Goal: Information Seeking & Learning: Learn about a topic

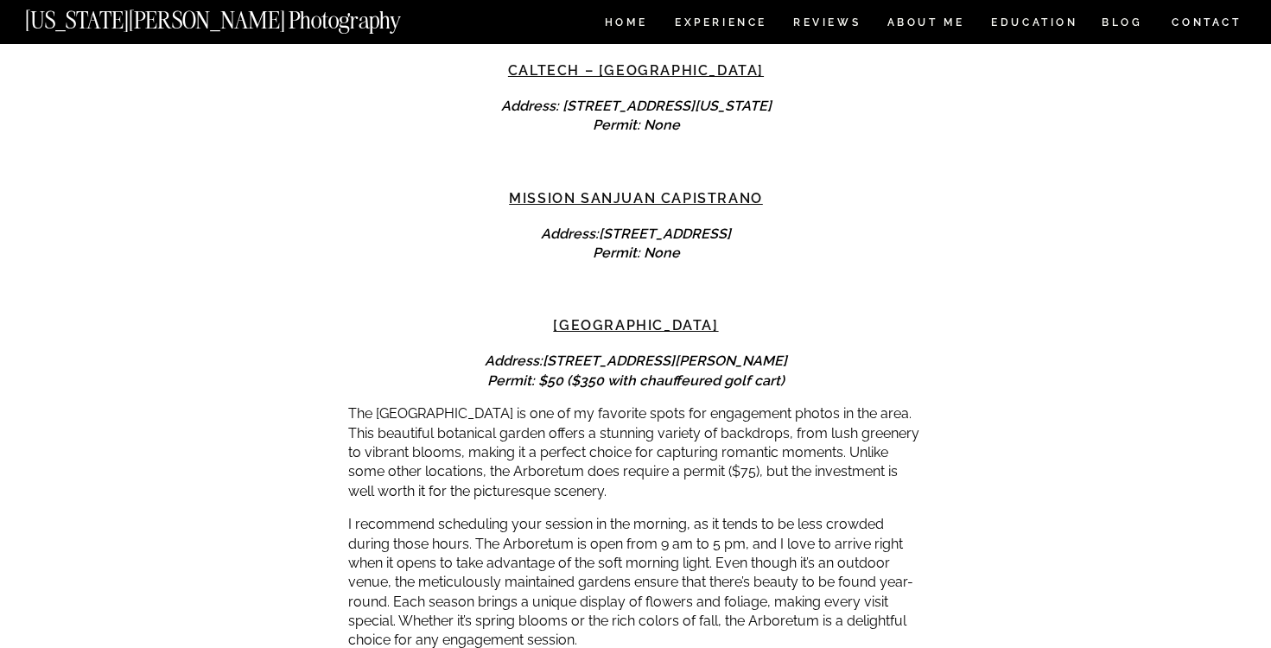
scroll to position [4916, 0]
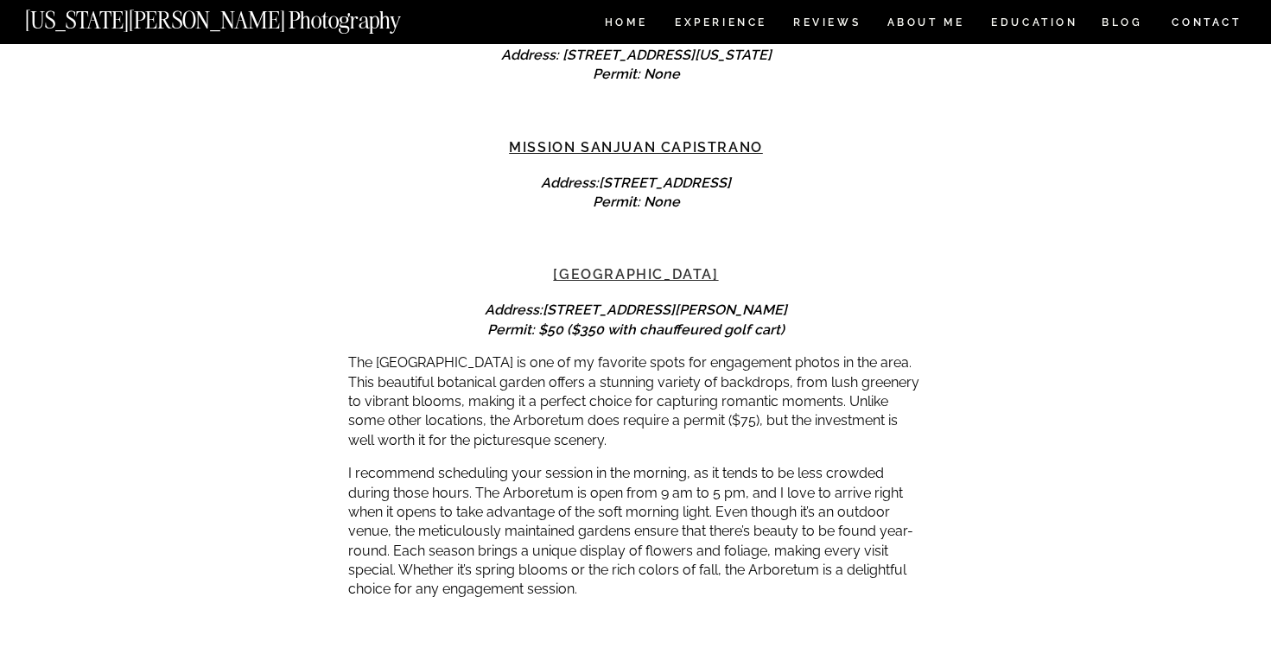
drag, startPoint x: 759, startPoint y: 194, endPoint x: 555, endPoint y: 199, distance: 203.9
click at [555, 264] on h3 "Los Angeles Arboretum" at bounding box center [636, 274] width 576 height 21
drag, startPoint x: 522, startPoint y: 195, endPoint x: 754, endPoint y: 214, distance: 233.2
click at [754, 214] on div "When planning a wedding, there are so many things to do, and planning and prepa…" at bounding box center [636, 638] width 576 height 10324
copy div "Los Angeles Arboretum"
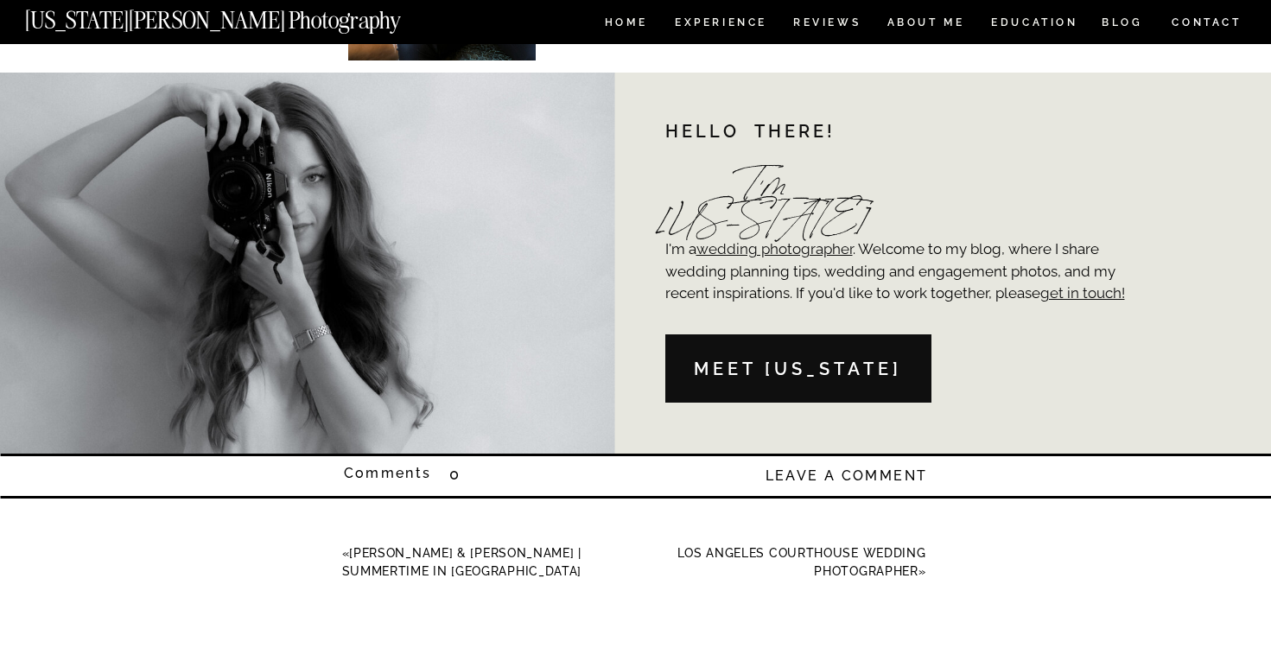
scroll to position [10714, 0]
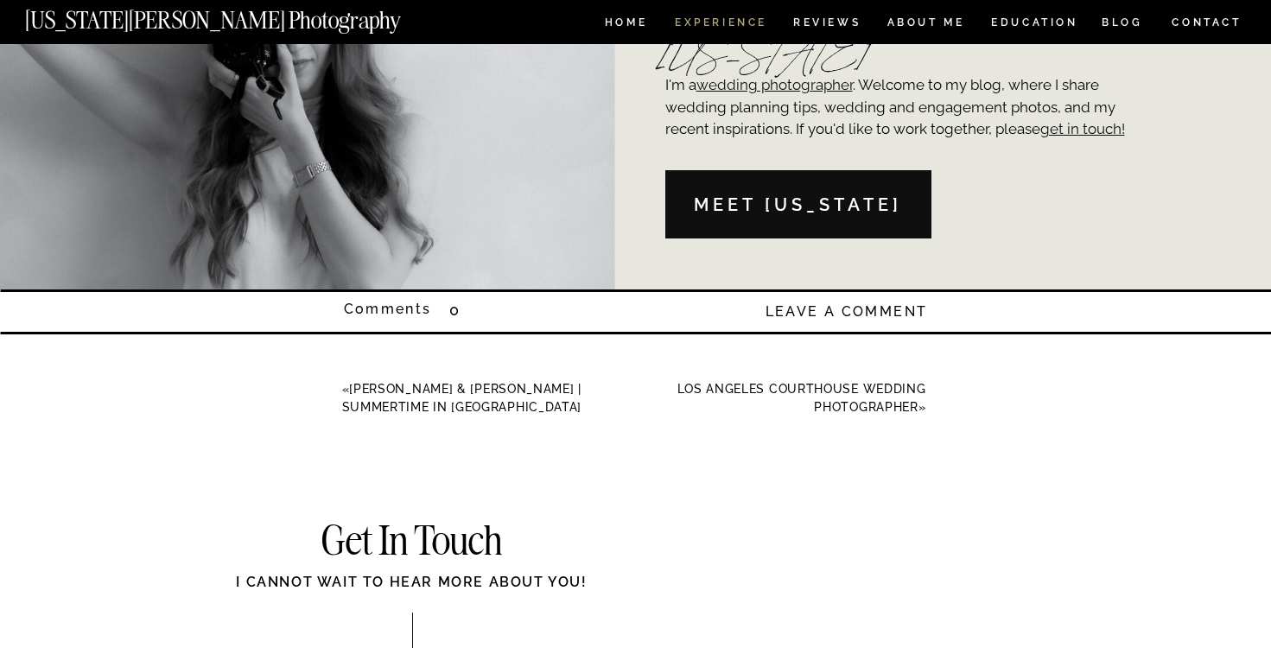
click at [703, 22] on nav "Experience" at bounding box center [720, 24] width 91 height 15
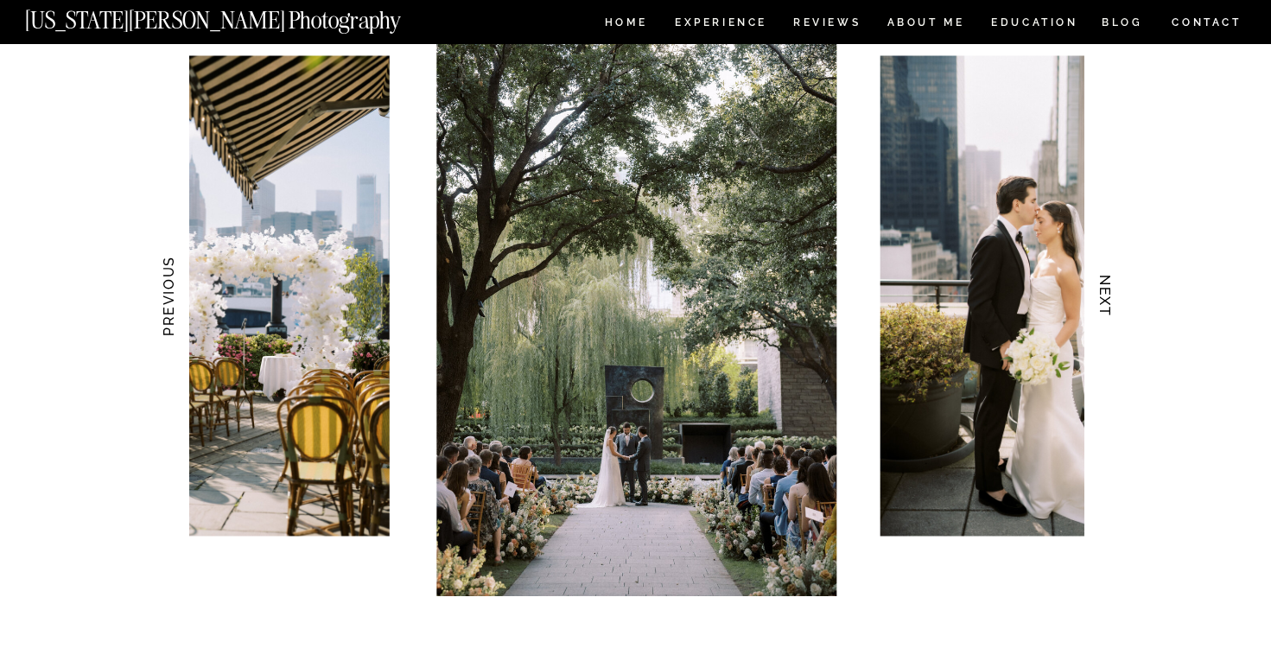
scroll to position [1706, 0]
click at [1098, 297] on h3 "NEXT" at bounding box center [1104, 295] width 18 height 109
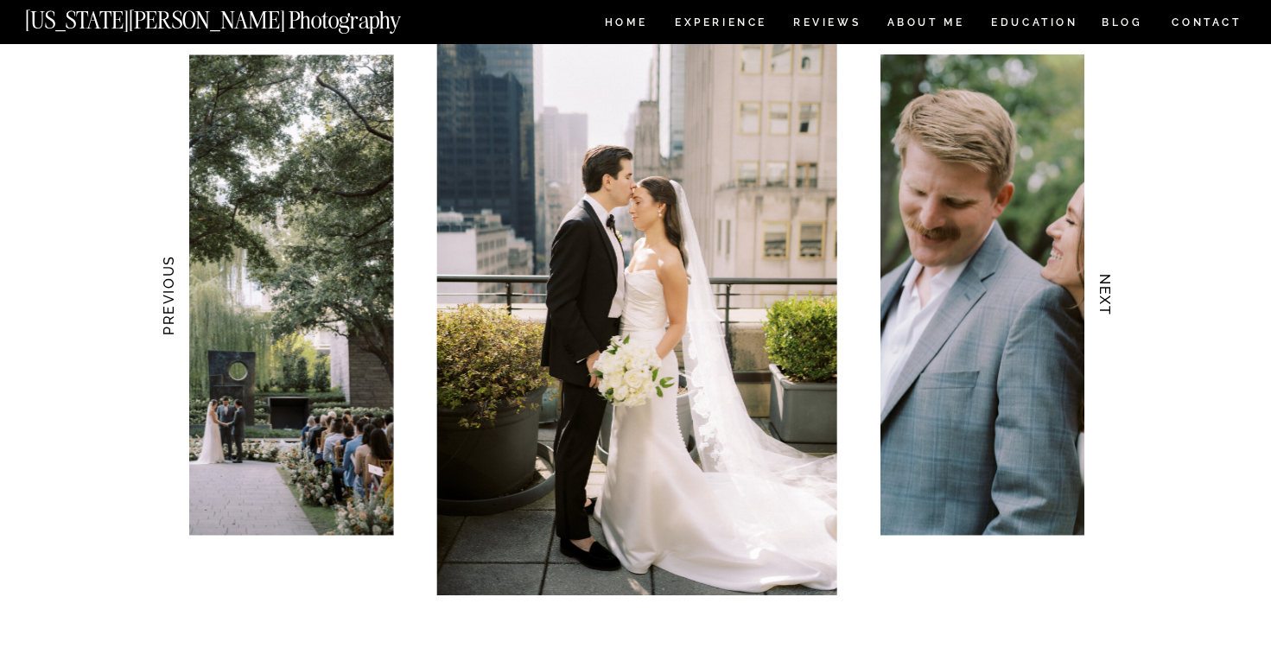
click at [1098, 297] on h3 "NEXT" at bounding box center [1104, 295] width 18 height 109
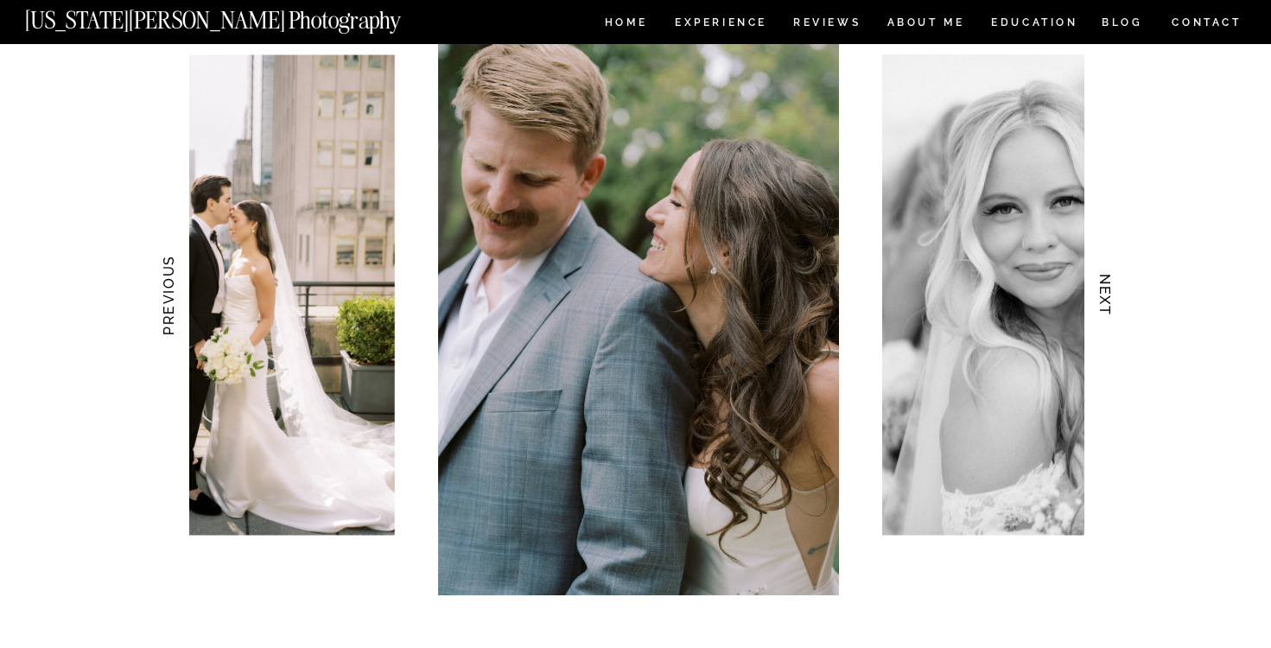
click at [1098, 297] on h3 "NEXT" at bounding box center [1104, 295] width 18 height 109
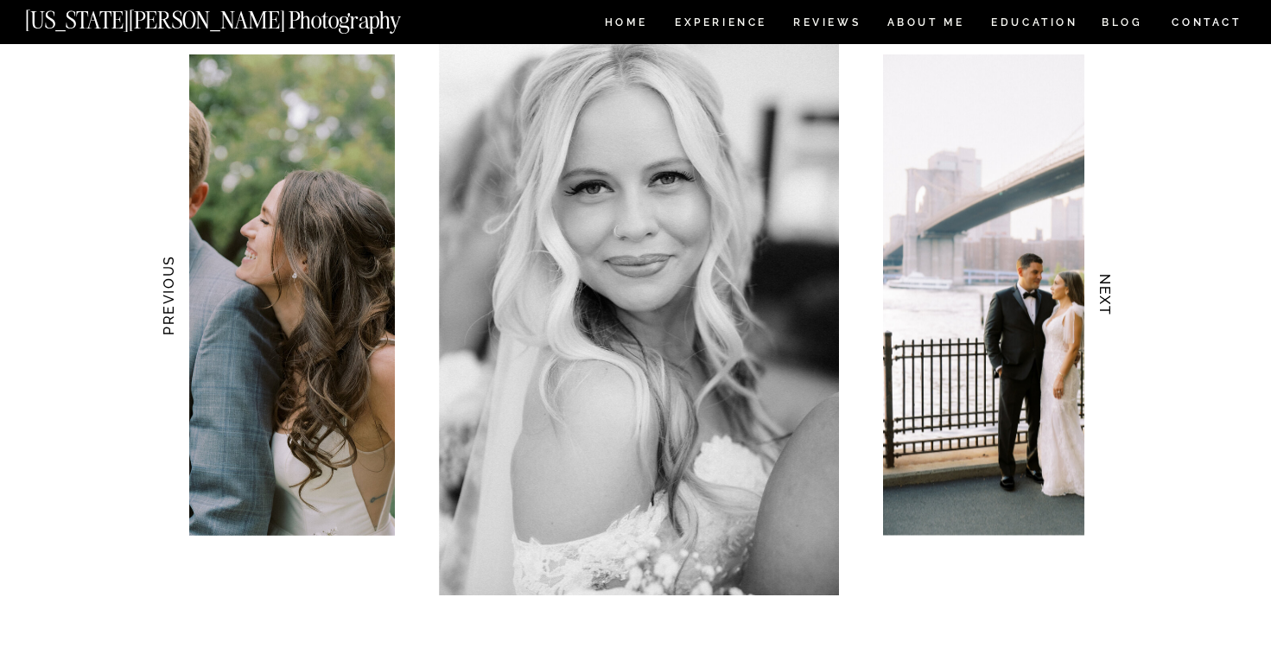
click at [1098, 297] on h3 "NEXT" at bounding box center [1104, 295] width 18 height 109
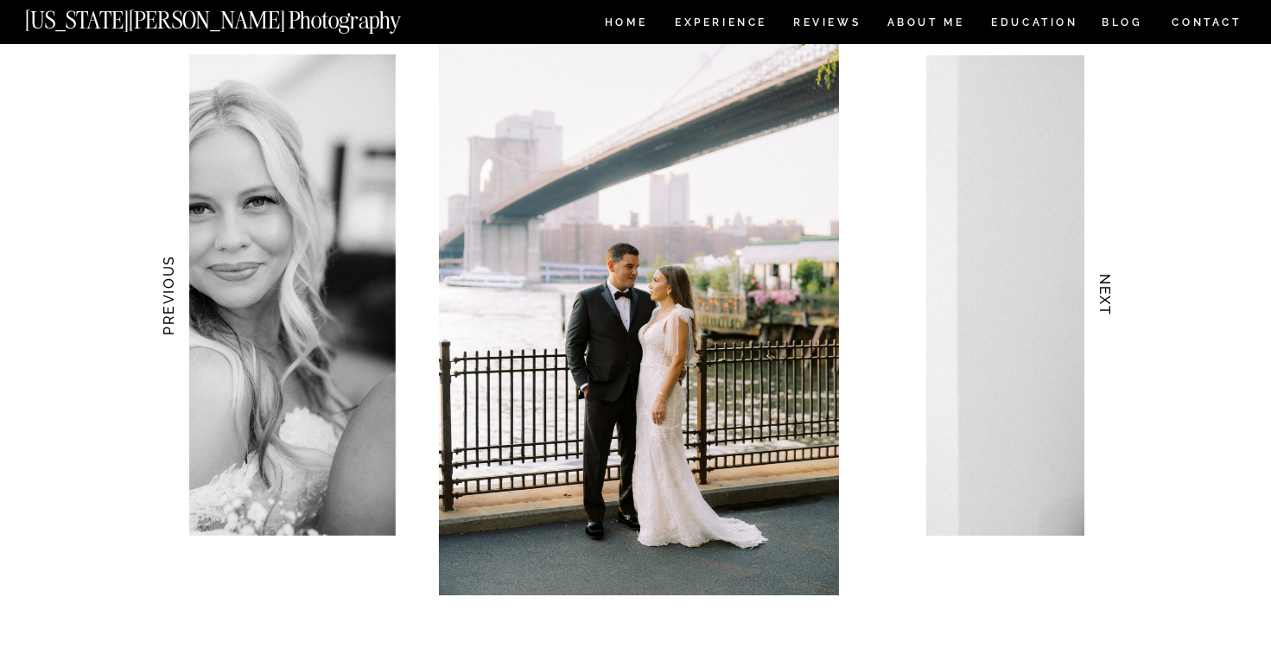
click at [1098, 297] on h3 "NEXT" at bounding box center [1104, 295] width 18 height 109
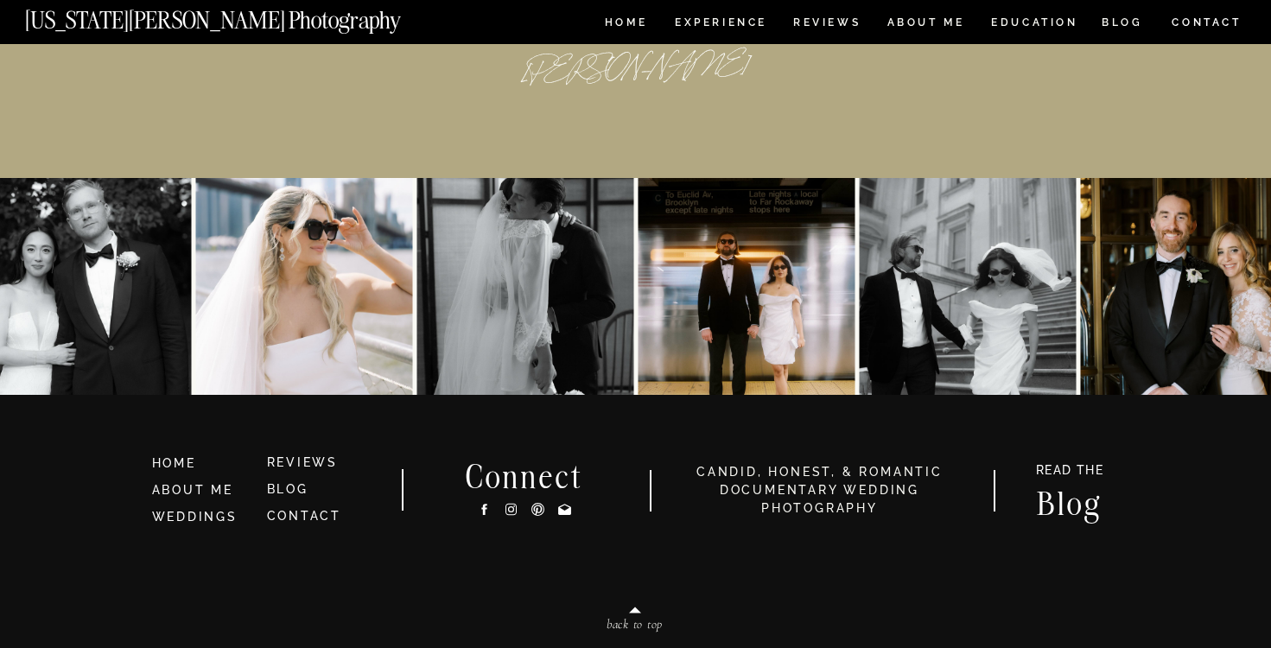
scroll to position [8057, 0]
